Goal: Find specific page/section: Find specific page/section

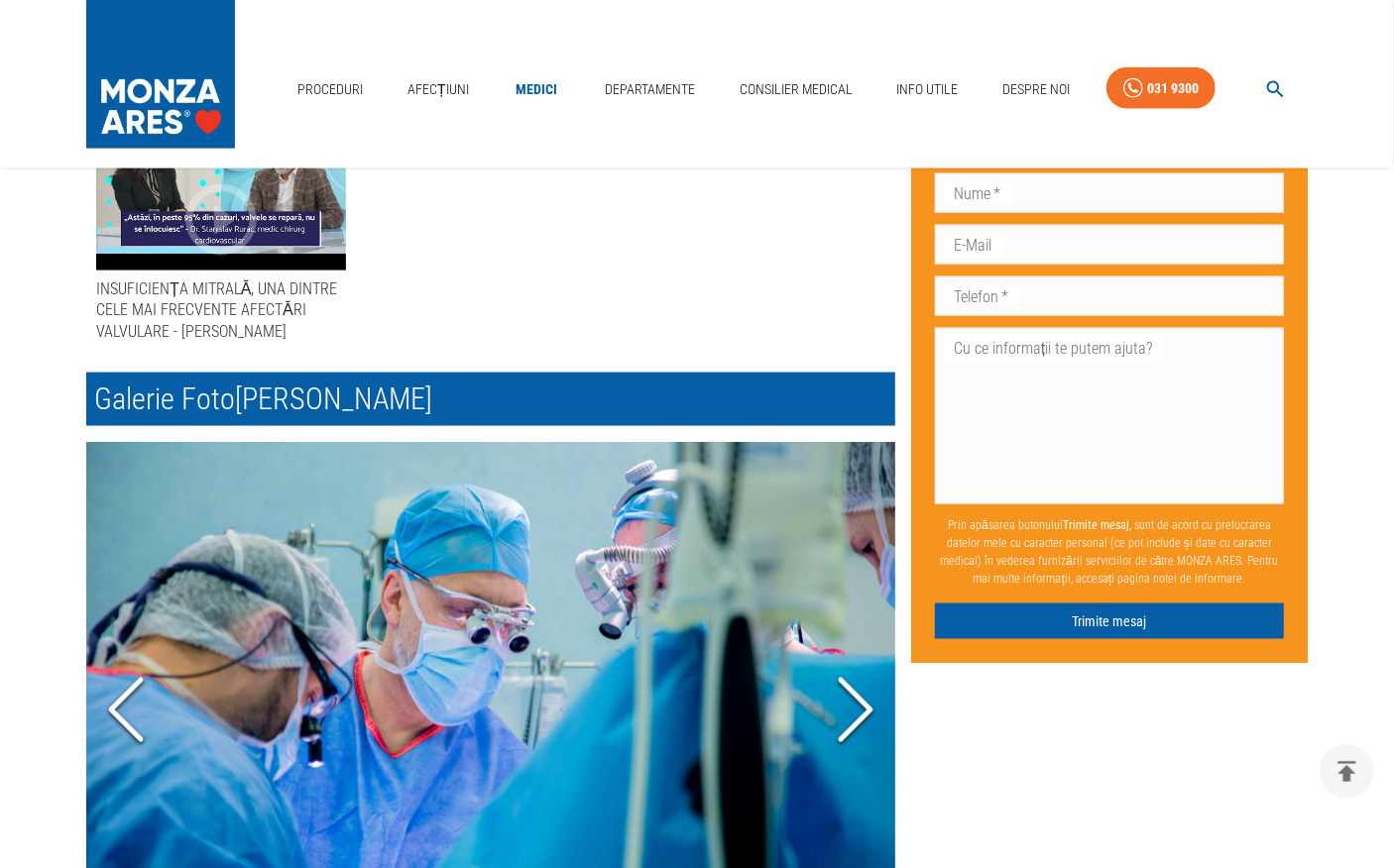
scroll to position [1684, 0]
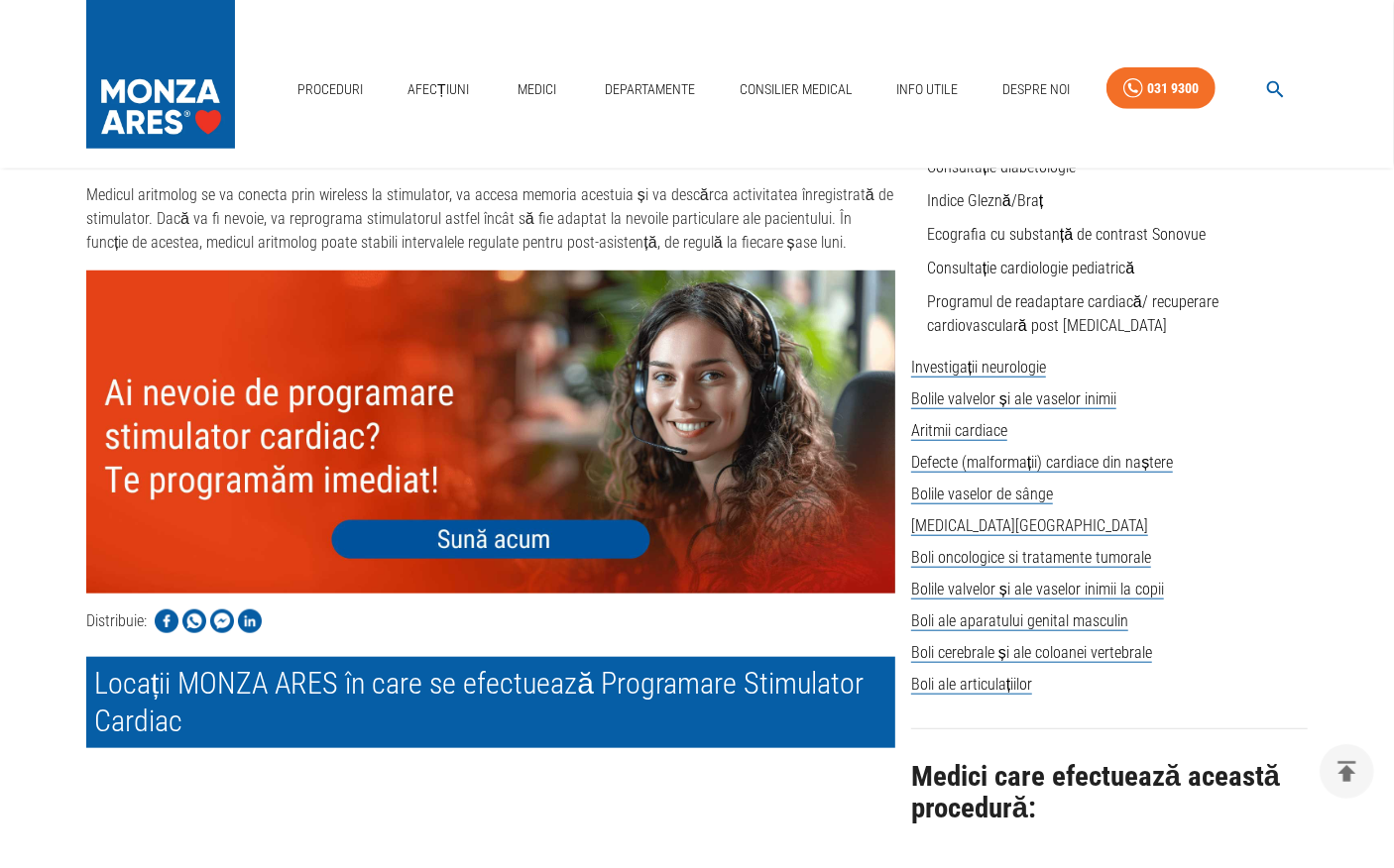
scroll to position [990, 0]
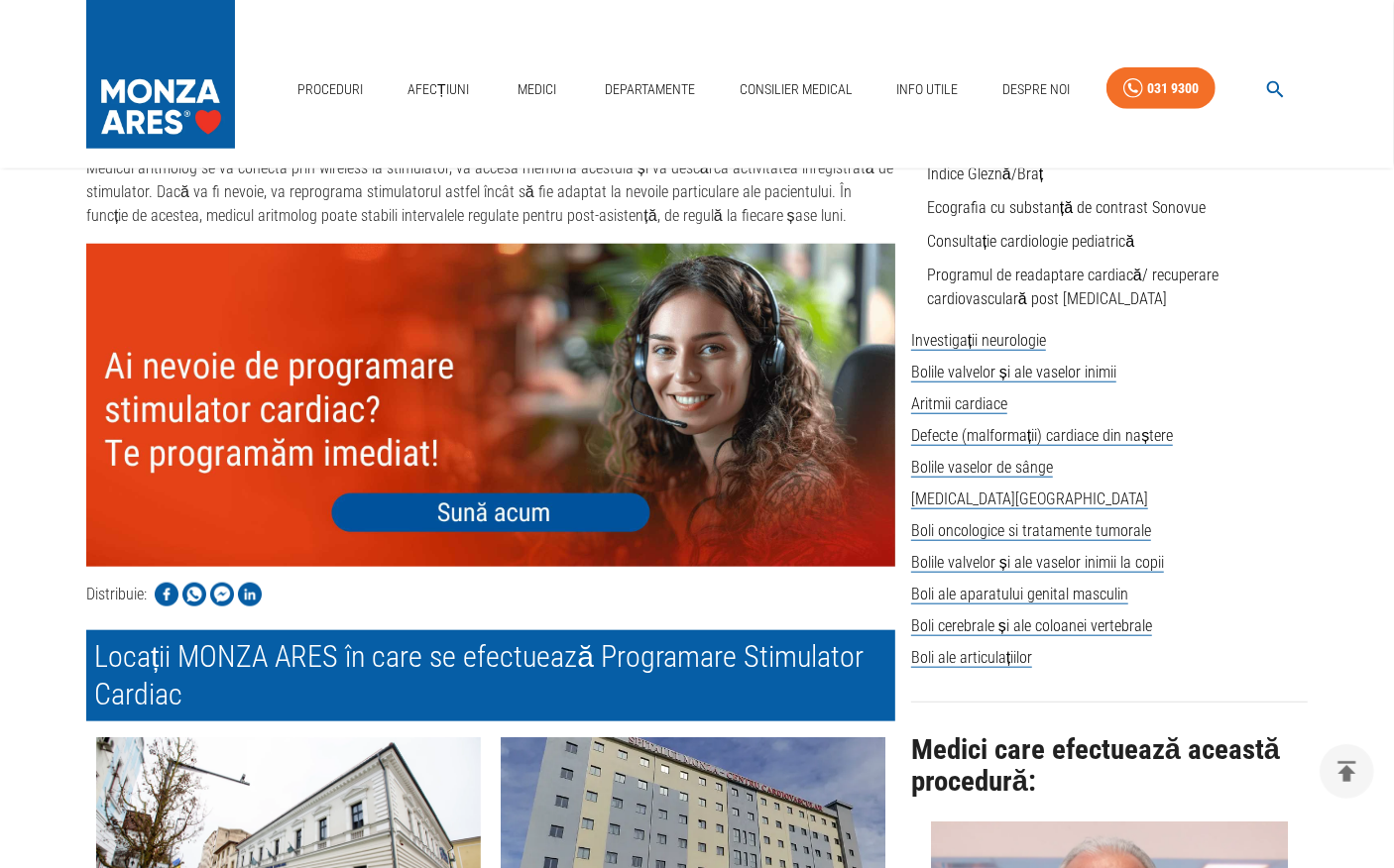
click at [514, 496] on img at bounding box center [491, 405] width 809 height 324
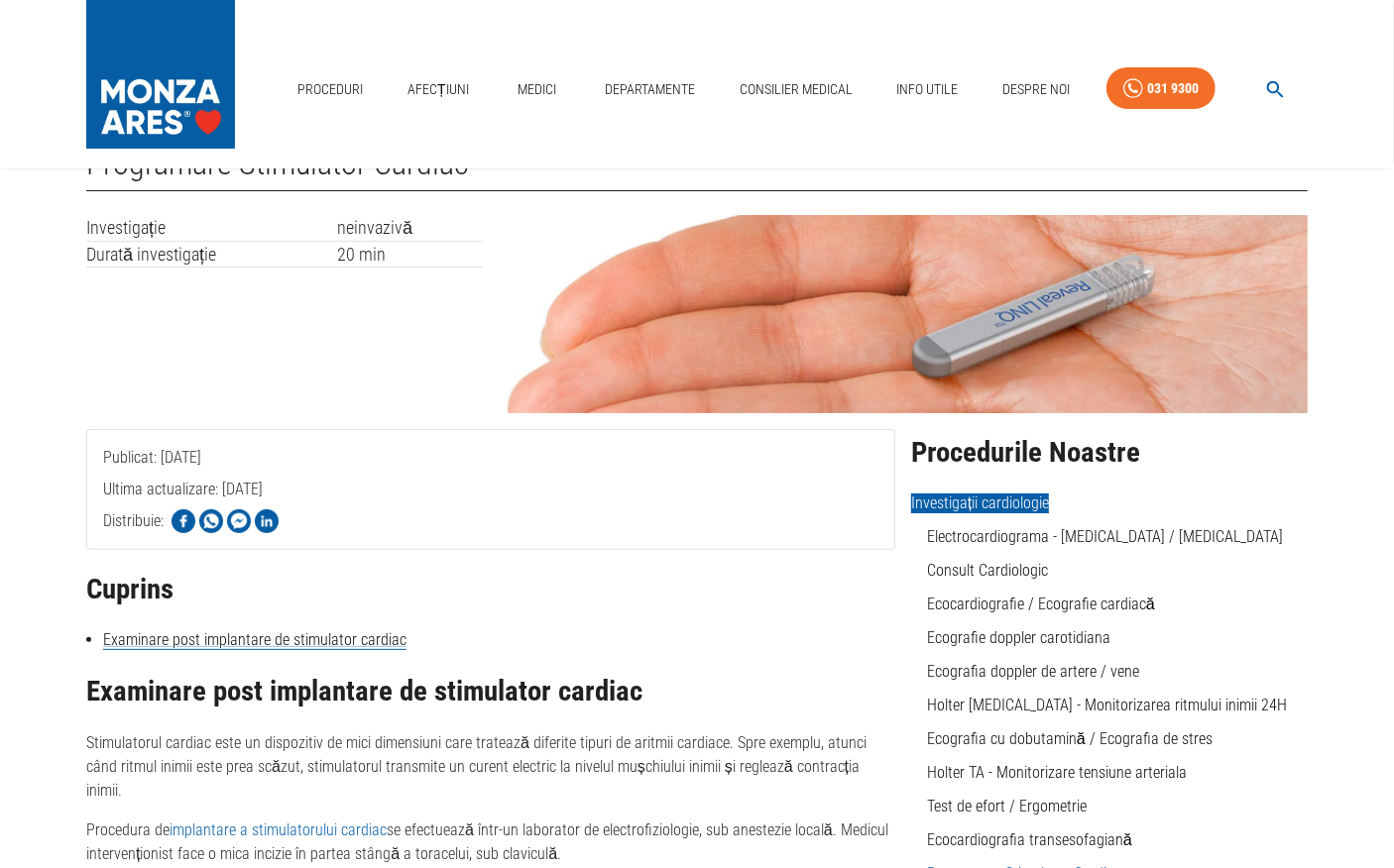
scroll to position [0, 0]
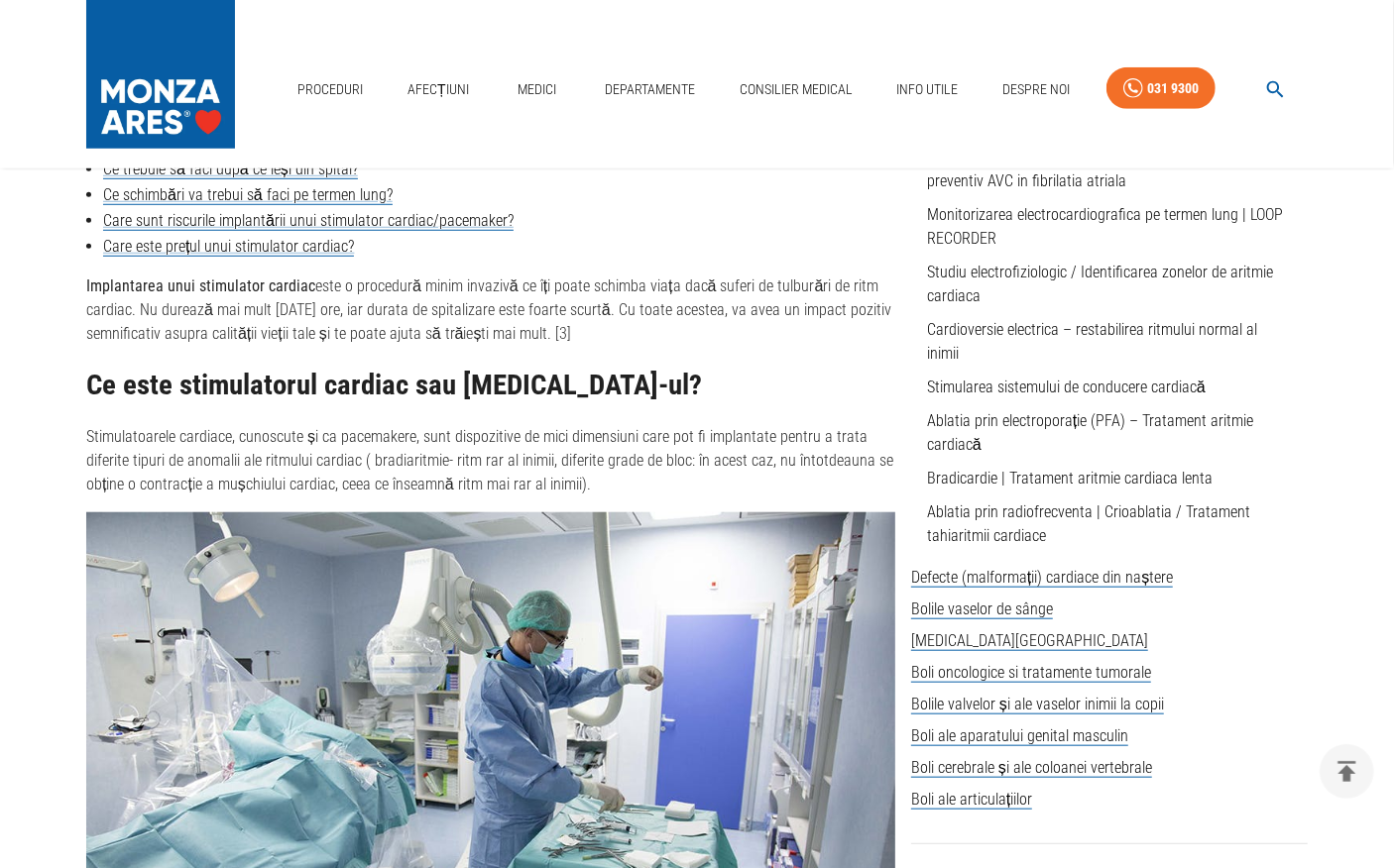
scroll to position [758, 0]
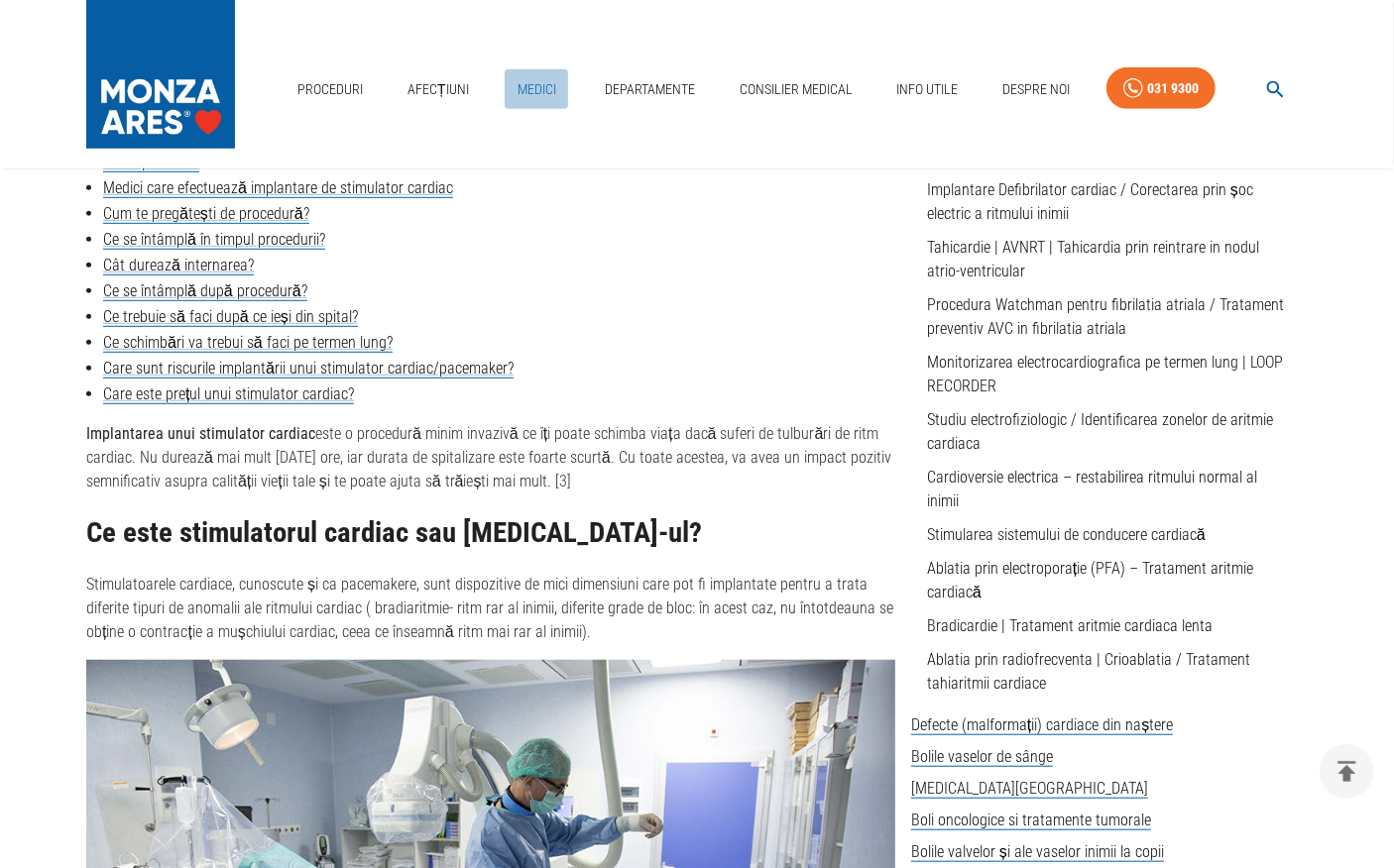
click at [540, 89] on link "Medici" at bounding box center [537, 90] width 64 height 41
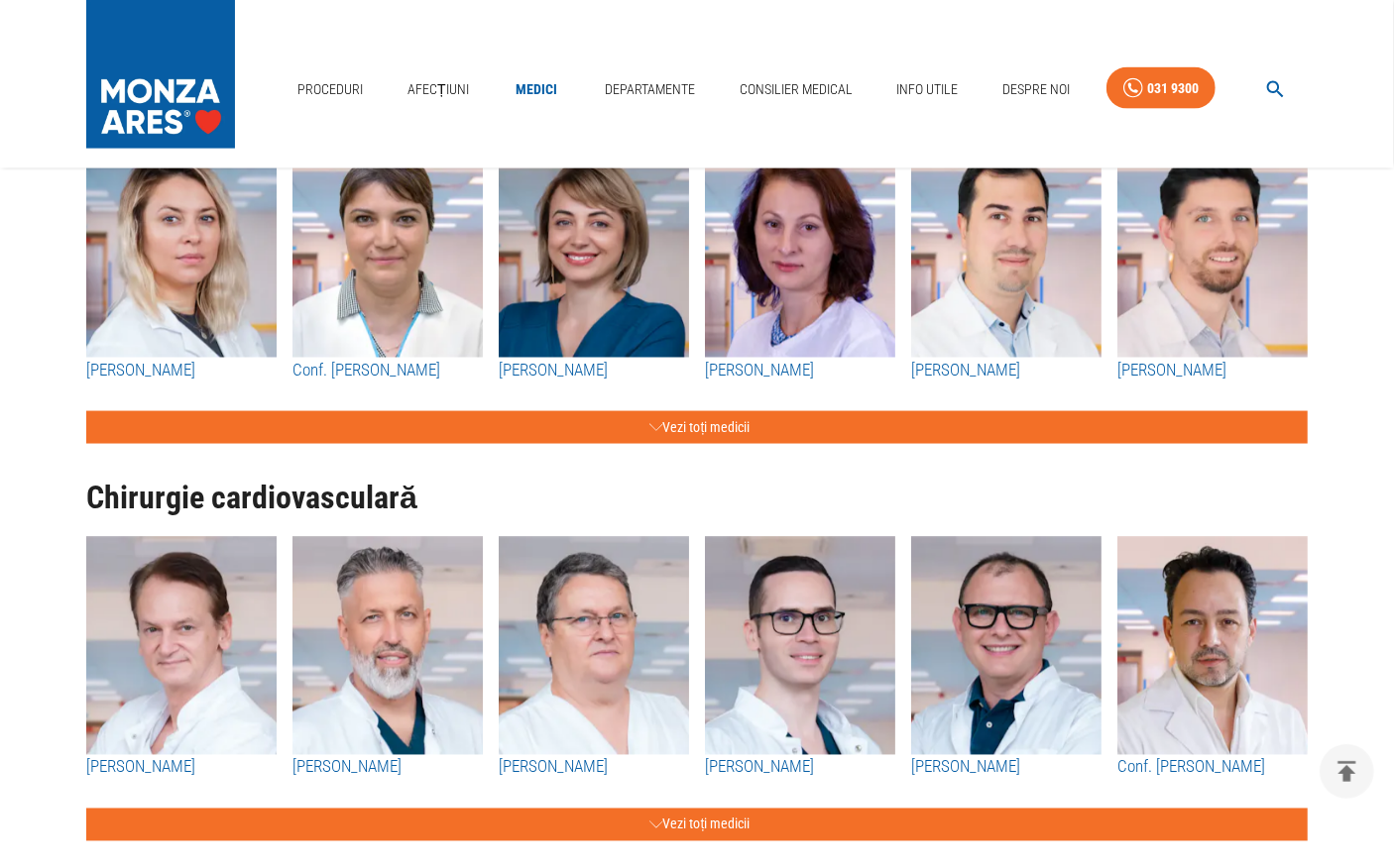
scroll to position [1882, 0]
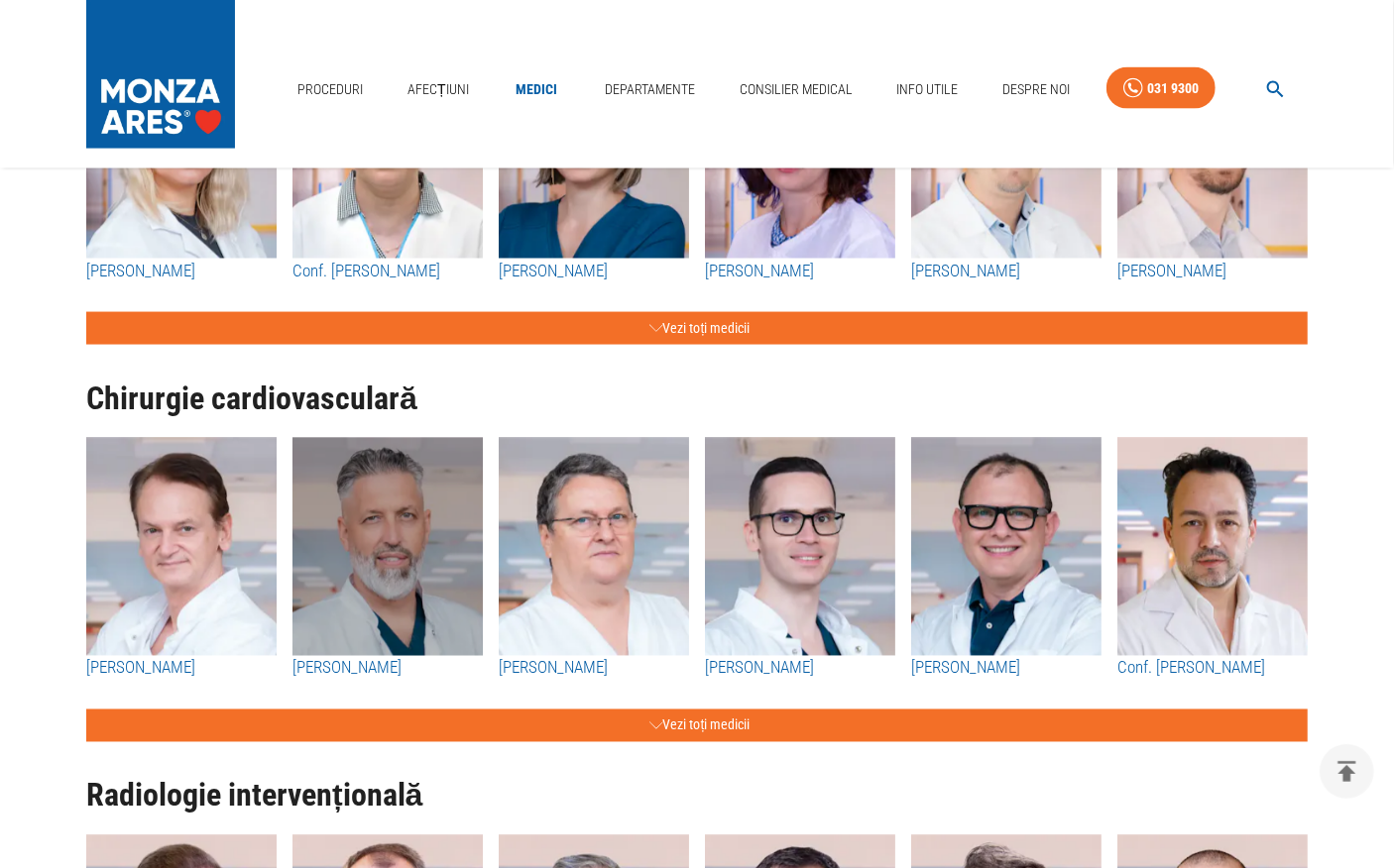
click at [427, 546] on img "button" at bounding box center [387, 546] width 190 height 218
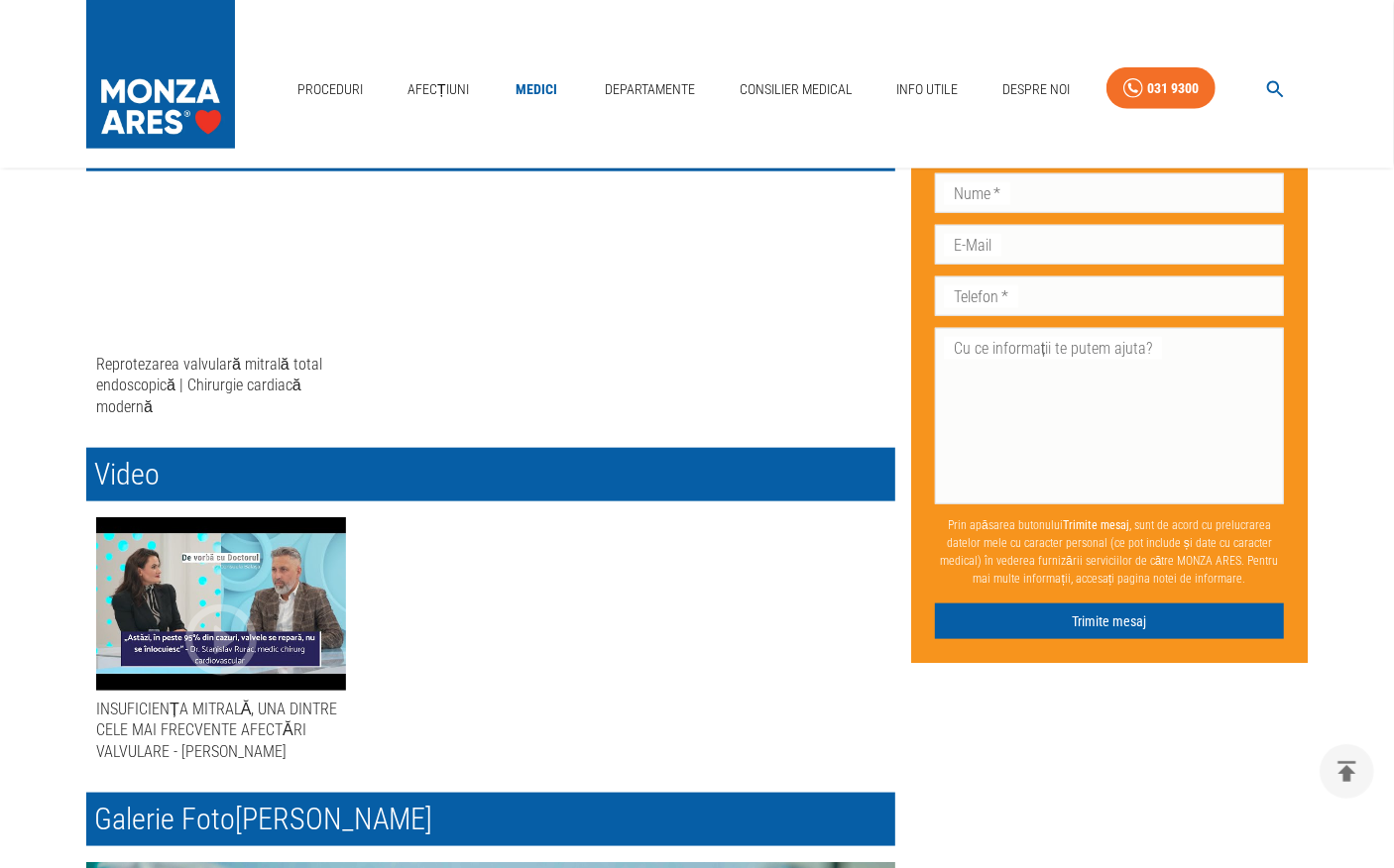
scroll to position [1288, 0]
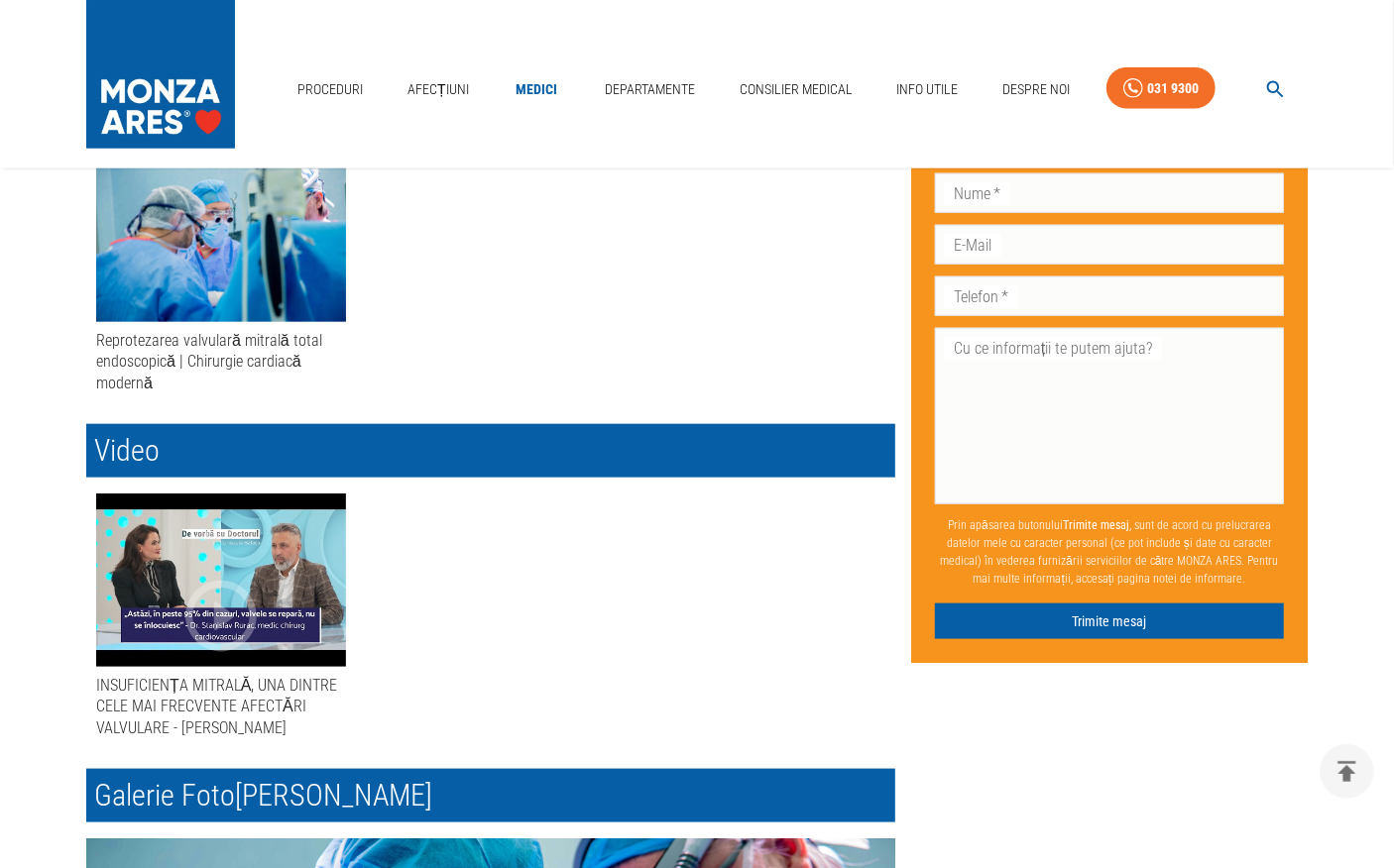
click at [239, 610] on icon "button" at bounding box center [221, 616] width 86 height 86
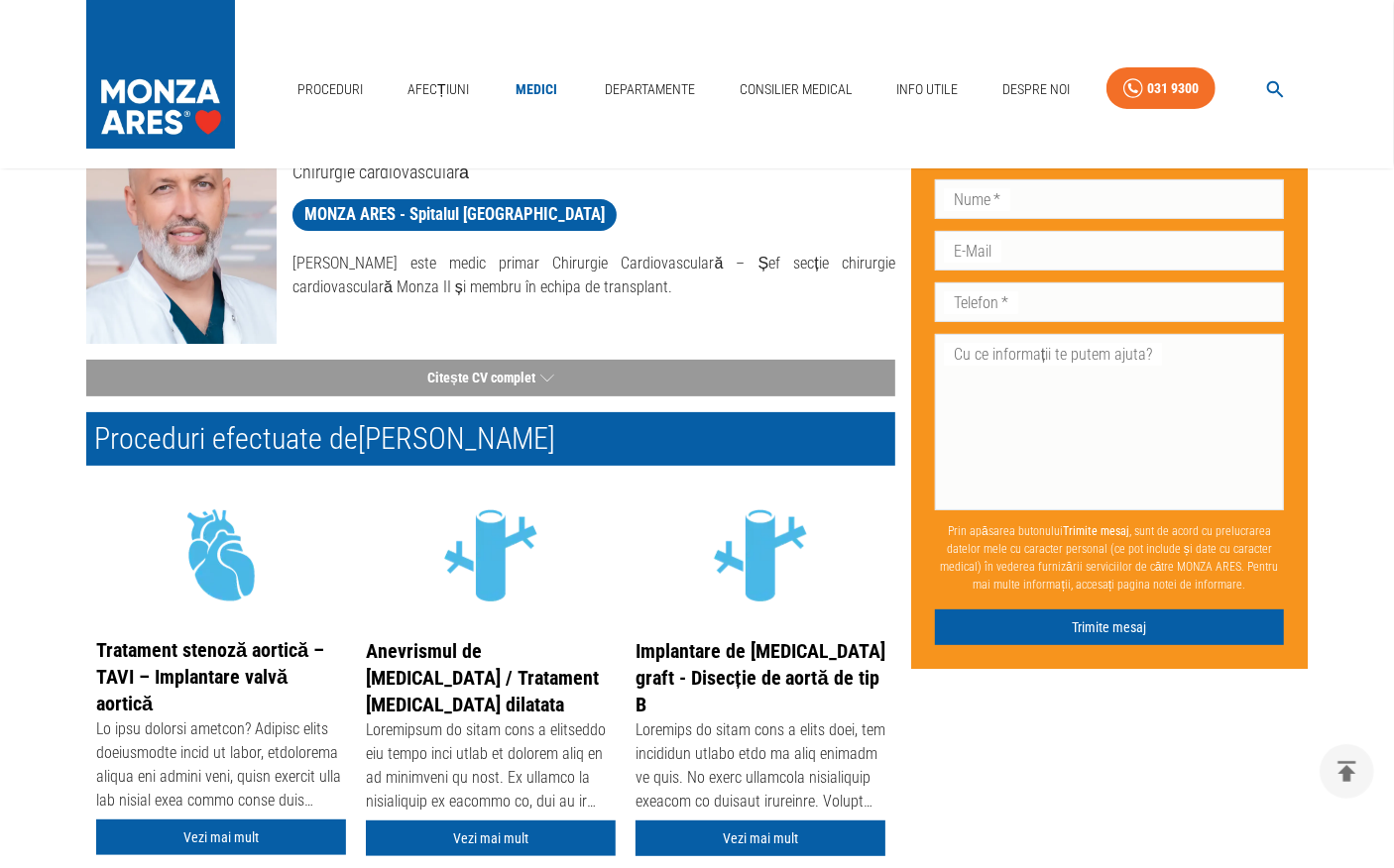
scroll to position [0, 0]
